Goal: Task Accomplishment & Management: Use online tool/utility

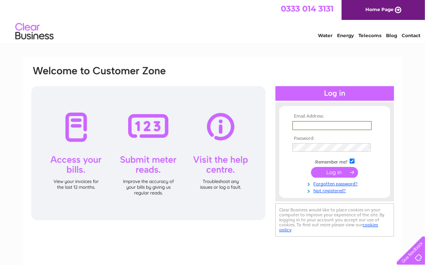
drag, startPoint x: 0, startPoint y: 0, endPoint x: 330, endPoint y: 125, distance: 353.0
click at [330, 125] on input "text" at bounding box center [332, 125] width 80 height 9
type input "lynn@mackinnons.com"
click at [348, 172] on input "submit" at bounding box center [334, 171] width 47 height 11
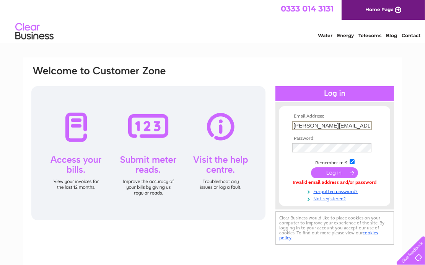
click at [352, 125] on input "lynn@mackinnons.com" at bounding box center [332, 125] width 80 height 9
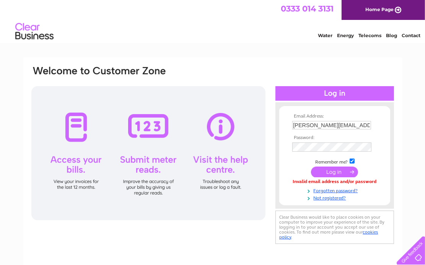
click at [339, 171] on input "submit" at bounding box center [334, 171] width 47 height 11
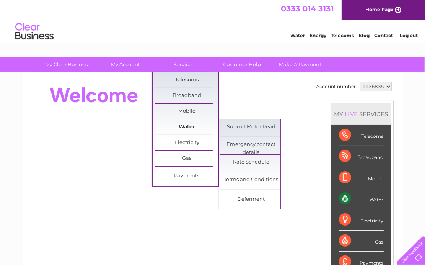
click at [189, 123] on link "Water" at bounding box center [186, 126] width 63 height 15
click at [239, 126] on link "Submit Meter Read" at bounding box center [250, 126] width 63 height 15
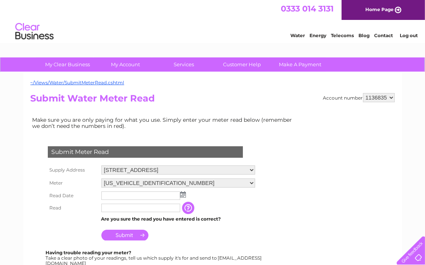
click at [224, 170] on select "Ballater Road, Aboyne, AB34 5HN 14 Carden Place, Aberdeen, AB10 1UR 379 North D…" at bounding box center [178, 169] width 154 height 9
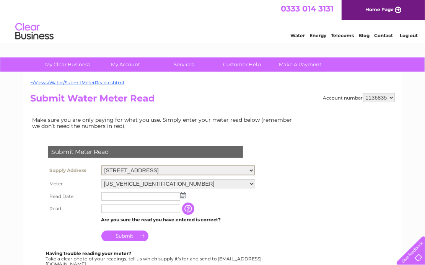
click at [224, 170] on select "Ballater Road, Aboyne, AB34 5HN 14 Carden Place, Aberdeen, AB10 1UR 379 North D…" at bounding box center [178, 170] width 154 height 10
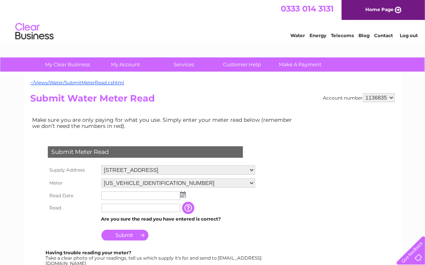
click at [180, 194] on img at bounding box center [183, 194] width 6 height 6
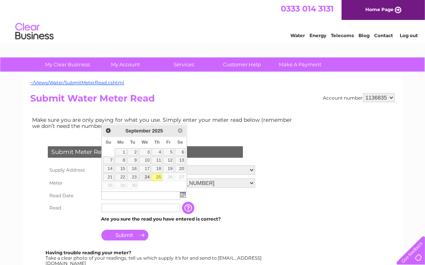
click at [150, 176] on link "24" at bounding box center [145, 177] width 12 height 8
type input "2025/09/24"
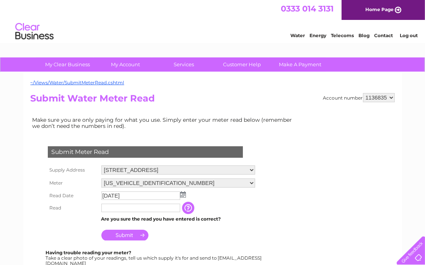
click at [161, 208] on input "text" at bounding box center [140, 207] width 79 height 8
click at [194, 208] on input "button" at bounding box center [190, 208] width 14 height 12
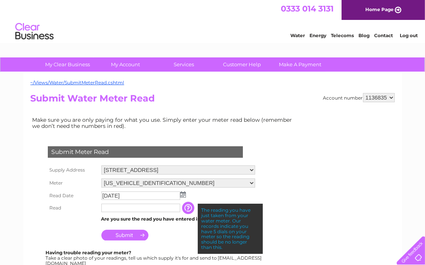
click at [168, 209] on input "text" at bounding box center [140, 207] width 79 height 8
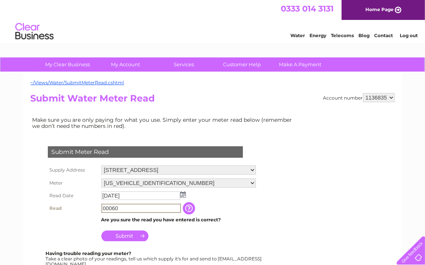
type input "00060"
click at [128, 230] on input "Submit" at bounding box center [124, 235] width 47 height 11
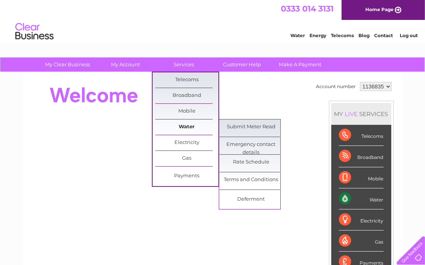
click at [192, 124] on link "Water" at bounding box center [186, 126] width 63 height 15
click at [236, 125] on link "Submit Meter Read" at bounding box center [250, 126] width 63 height 15
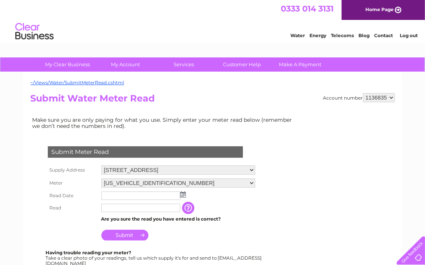
click at [217, 167] on select "Ballater Road, Aboyne, AB34 5HN 14 Carden Place, Aberdeen, AB10 1UR 379 North D…" at bounding box center [178, 169] width 154 height 9
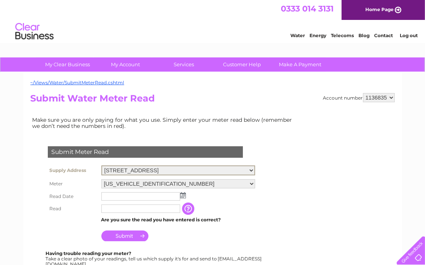
select select "563622"
click at [101, 165] on select "Ballater Road, Aboyne, AB34 5HN 14 Carden Place, Aberdeen, AB10 1UR 379 North D…" at bounding box center [178, 170] width 154 height 10
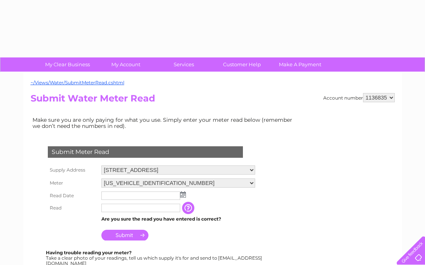
click at [182, 195] on img at bounding box center [183, 194] width 6 height 6
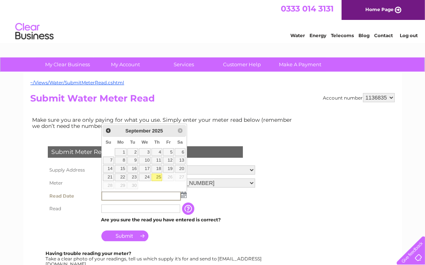
click at [156, 176] on link "25" at bounding box center [156, 177] width 11 height 8
type input "2025/09/25"
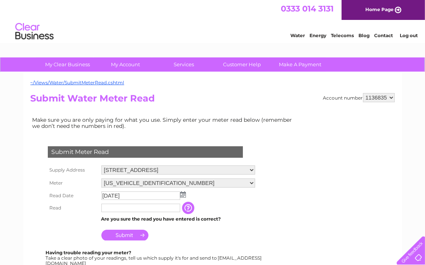
click at [86, 10] on div "0333 014 3131 Home Page" at bounding box center [212, 10] width 425 height 20
click at [126, 208] on input "text" at bounding box center [141, 207] width 80 height 9
type input "00711"
click at [138, 236] on input "Submit" at bounding box center [124, 234] width 47 height 11
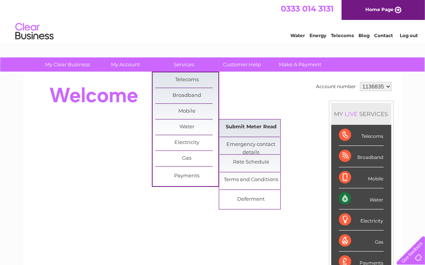
click at [266, 128] on link "Submit Meter Read" at bounding box center [250, 126] width 63 height 15
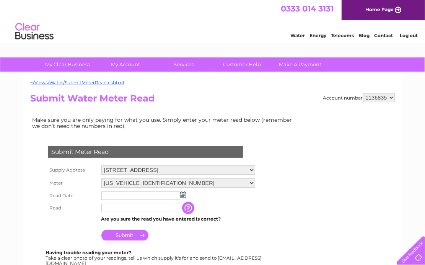
click at [195, 170] on select "[STREET_ADDRESS] [STREET_ADDRESS][PERSON_NAME] [STREET_ADDRESS]" at bounding box center [178, 169] width 154 height 9
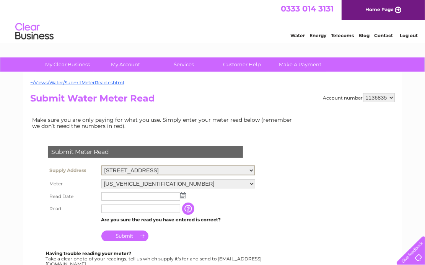
select select "563621"
click at [101, 165] on select "[STREET_ADDRESS] [STREET_ADDRESS][PERSON_NAME] [STREET_ADDRESS]" at bounding box center [178, 170] width 154 height 10
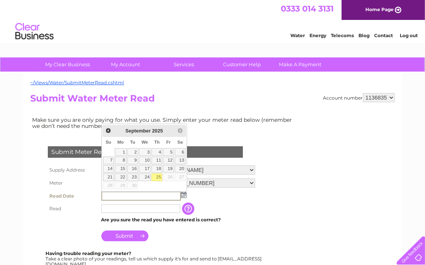
click at [158, 175] on link "25" at bounding box center [156, 177] width 11 height 8
type input "[DATE]"
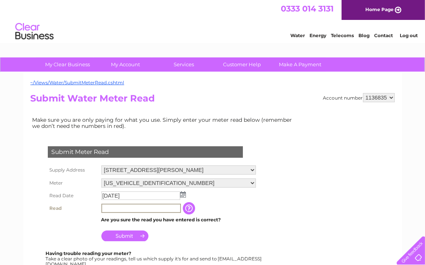
click at [136, 206] on input "text" at bounding box center [141, 207] width 80 height 9
paste input "01154"
type input "01154"
click at [229, 206] on td "The reading you have just taken from your water meter. Our records indicate you…" at bounding box center [226, 207] width 61 height 13
click at [196, 208] on input "button" at bounding box center [189, 207] width 14 height 12
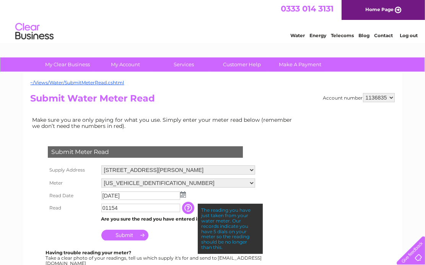
click at [15, 7] on div "0333 014 3131 Home Page" at bounding box center [212, 10] width 425 height 20
click at [136, 236] on input "Submit" at bounding box center [124, 234] width 47 height 11
